Goal: Find specific page/section: Find specific page/section

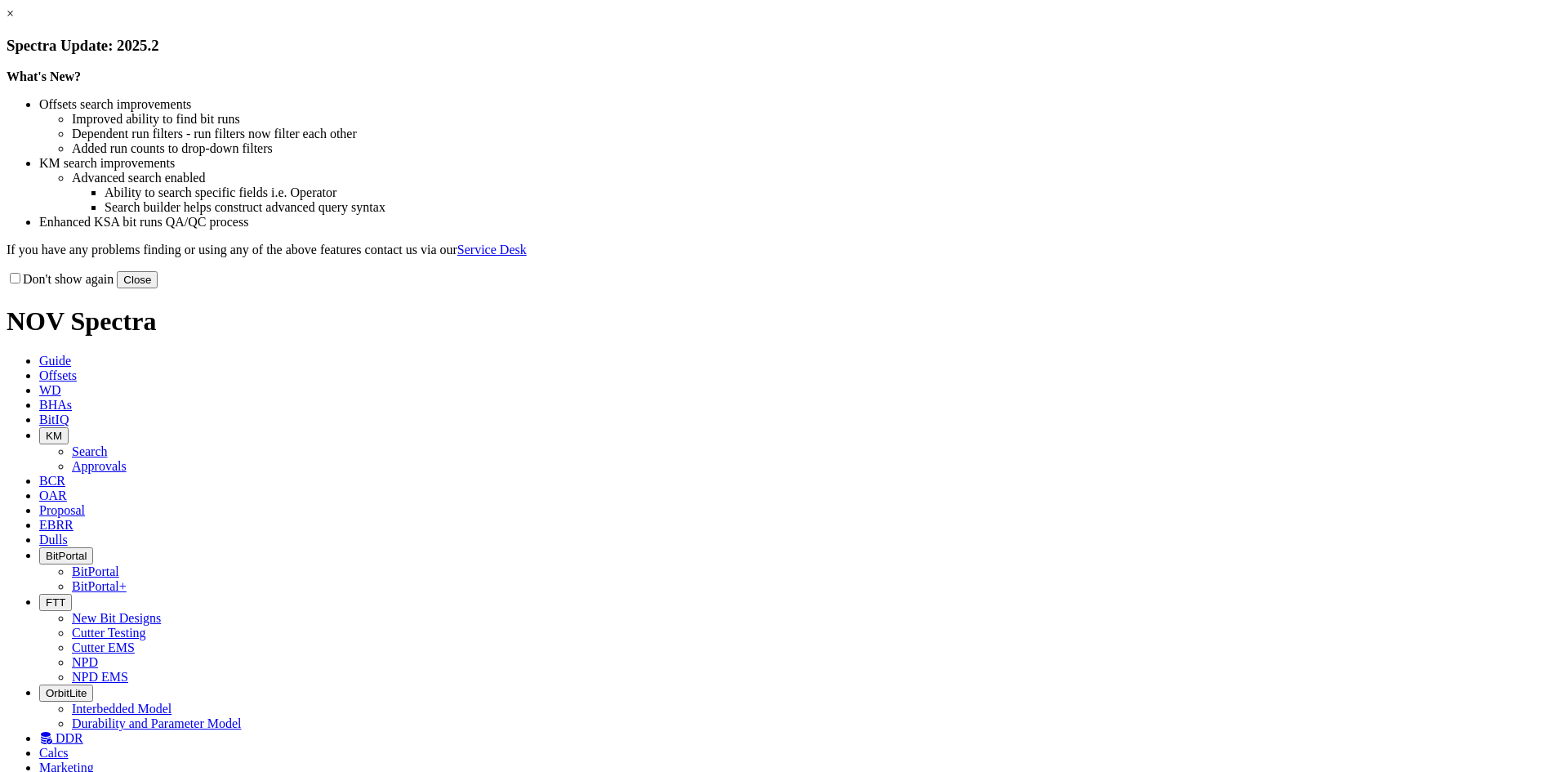
click at [158, 288] on button "Close" at bounding box center [137, 280] width 41 height 17
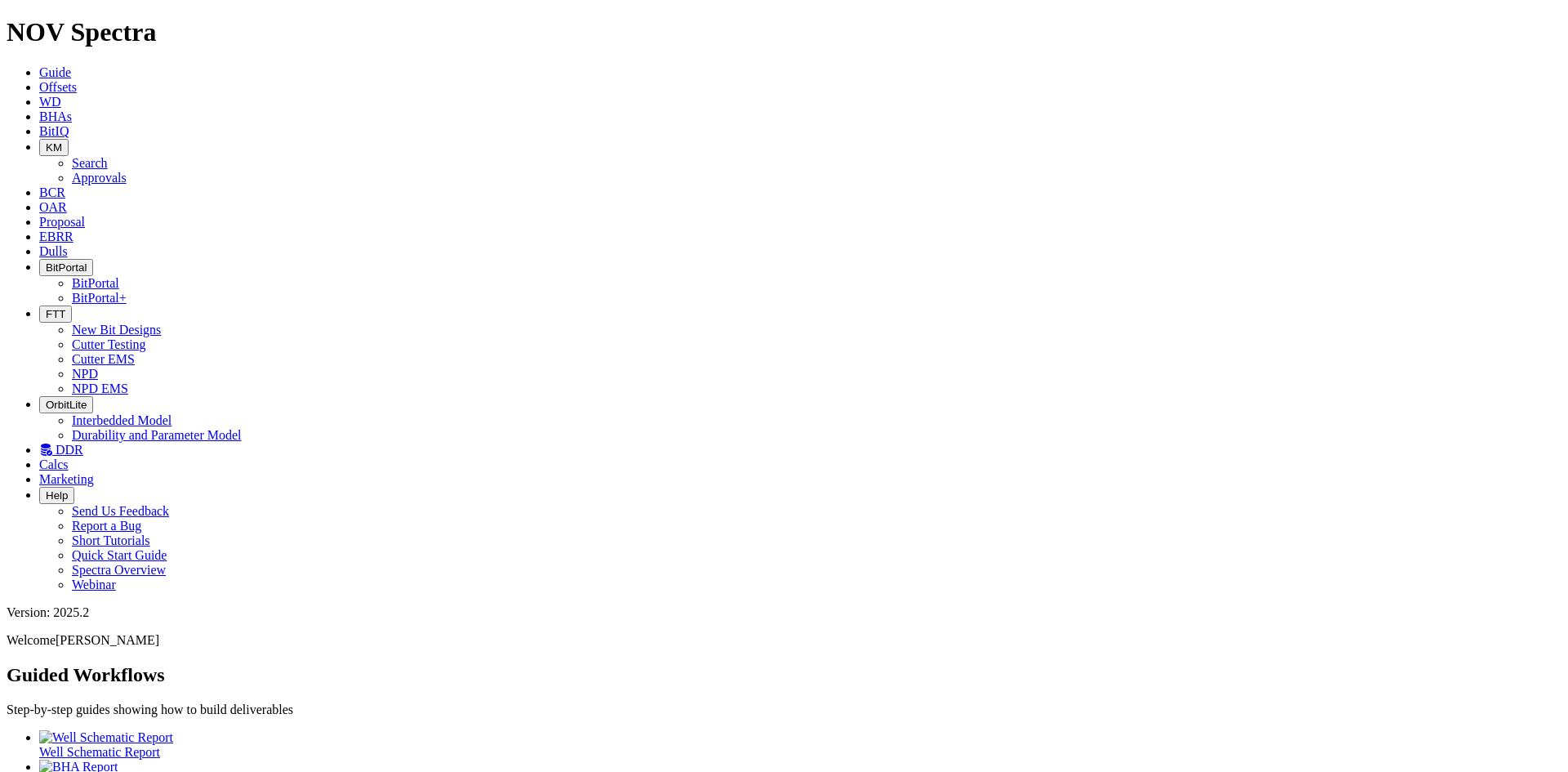
click at [68, 244] on link "Dulls" at bounding box center [54, 251] width 29 height 13
click at [39, 230] on icon at bounding box center [39, 237] width 0 height 13
click at [85, 215] on span "Proposal" at bounding box center [62, 222] width 46 height 13
click at [39, 200] on icon at bounding box center [39, 207] width 0 height 13
click at [46, 141] on icon "button" at bounding box center [46, 147] width 0 height 12
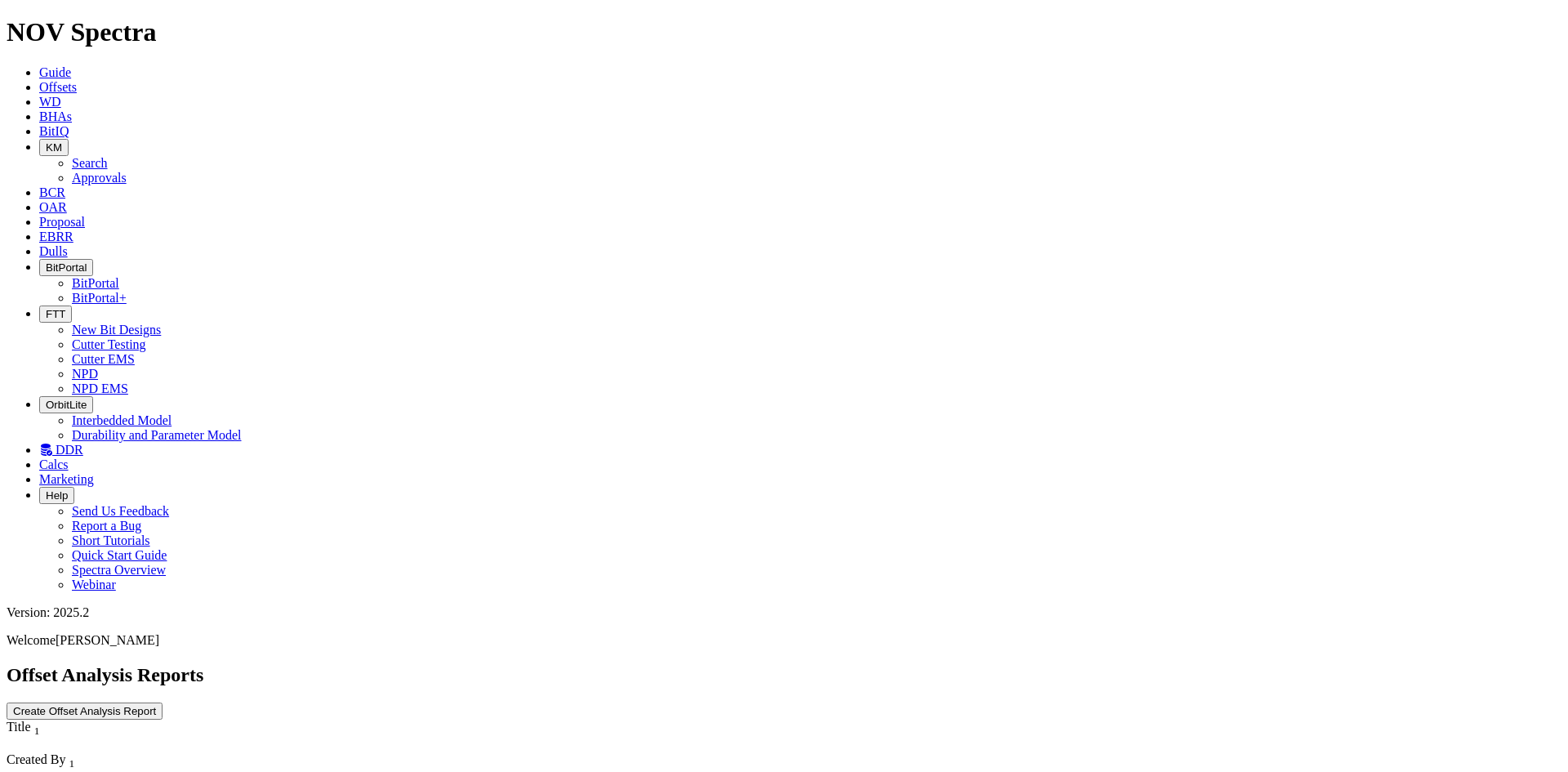
click at [127, 171] on link "Approvals" at bounding box center [99, 178] width 55 height 13
click at [46, 141] on icon "button" at bounding box center [46, 147] width 0 height 12
click at [108, 156] on link "Search" at bounding box center [89, 162] width 36 height 13
click at [167, 771] on button "button" at bounding box center [161, 779] width 13 height 5
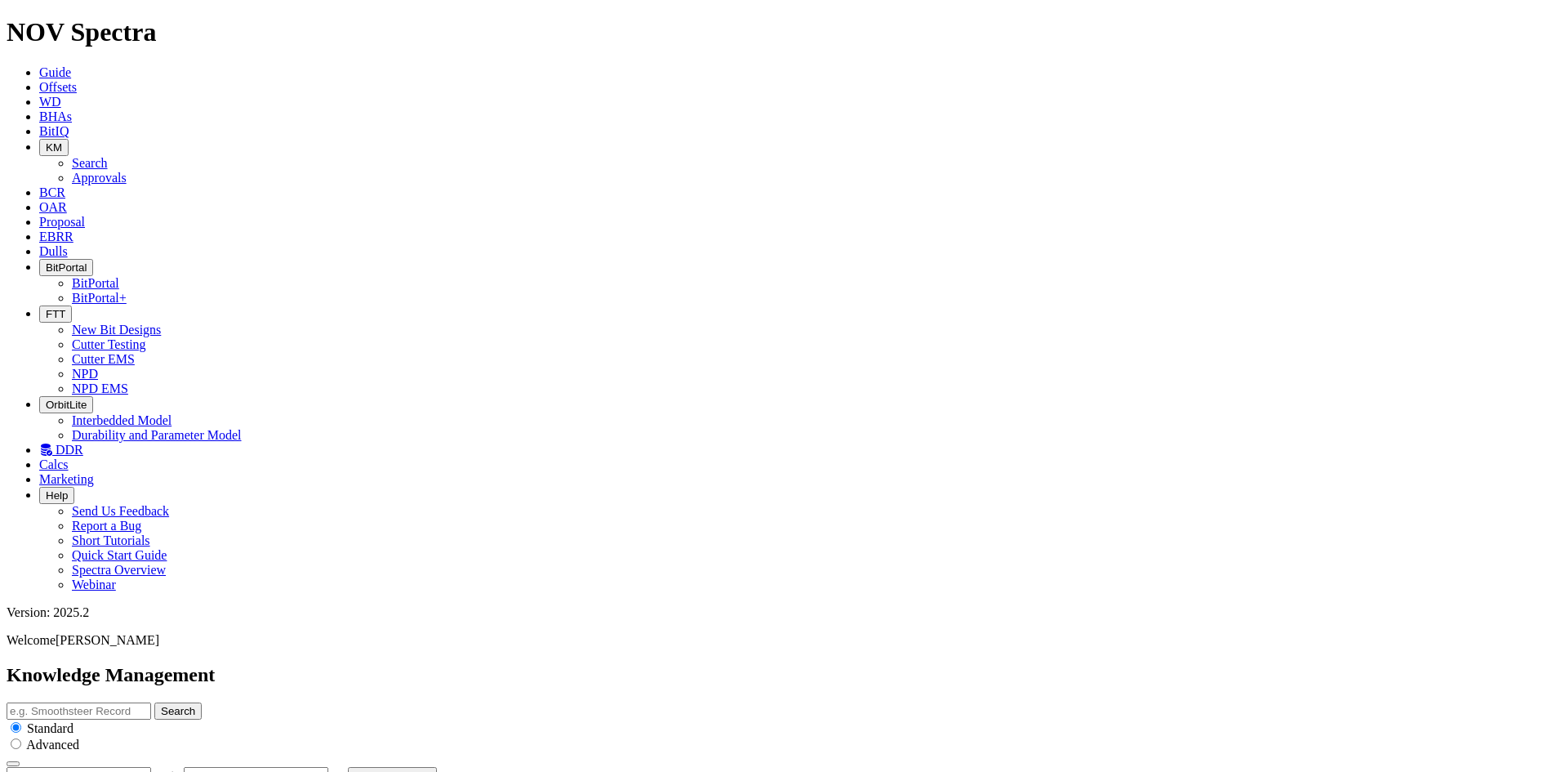
type input "[DATE]"
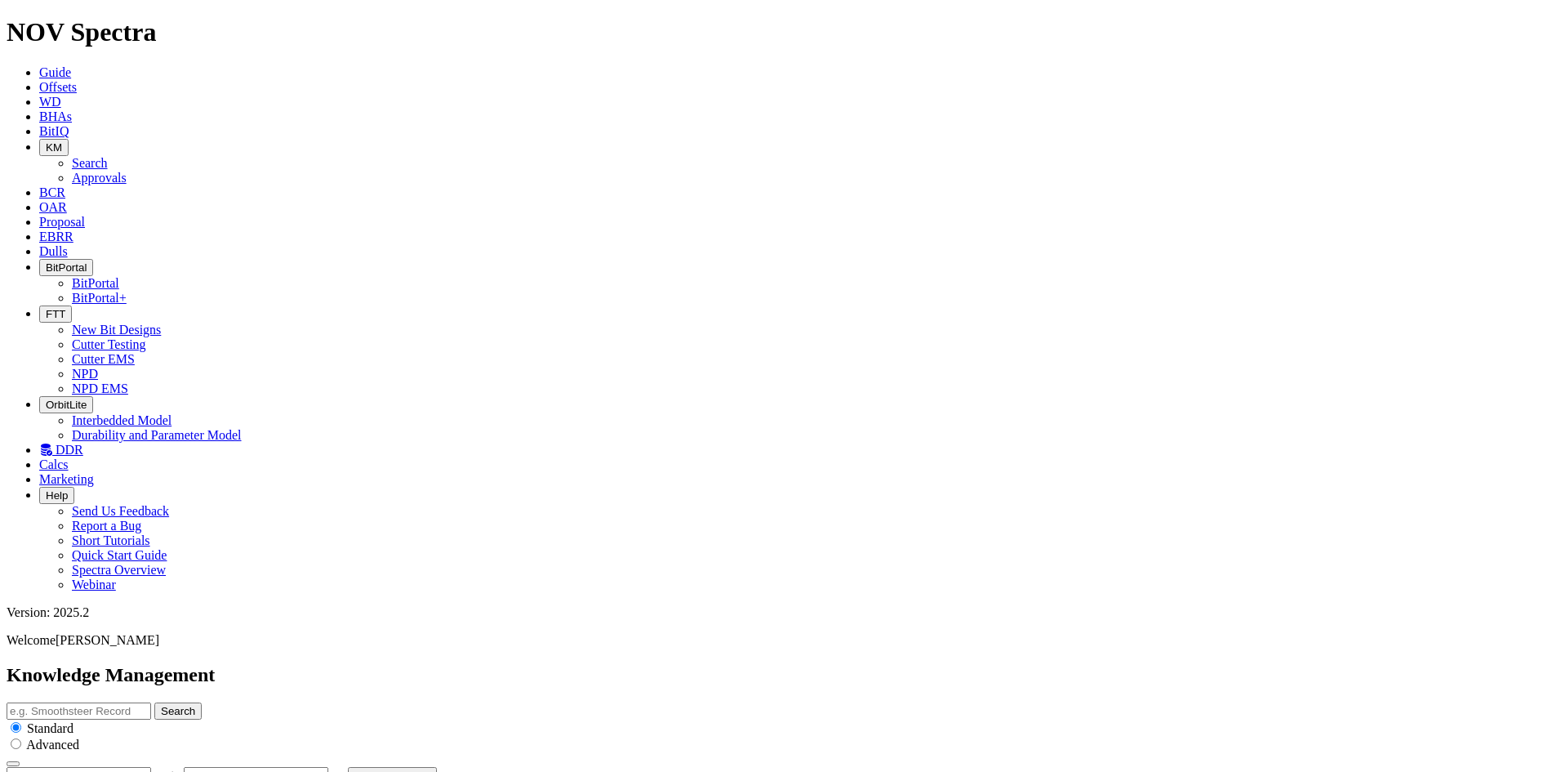
scroll to position [1955, 0]
click at [68, 124] on span "BitIQ" at bounding box center [54, 131] width 30 height 13
